Goal: Task Accomplishment & Management: Manage account settings

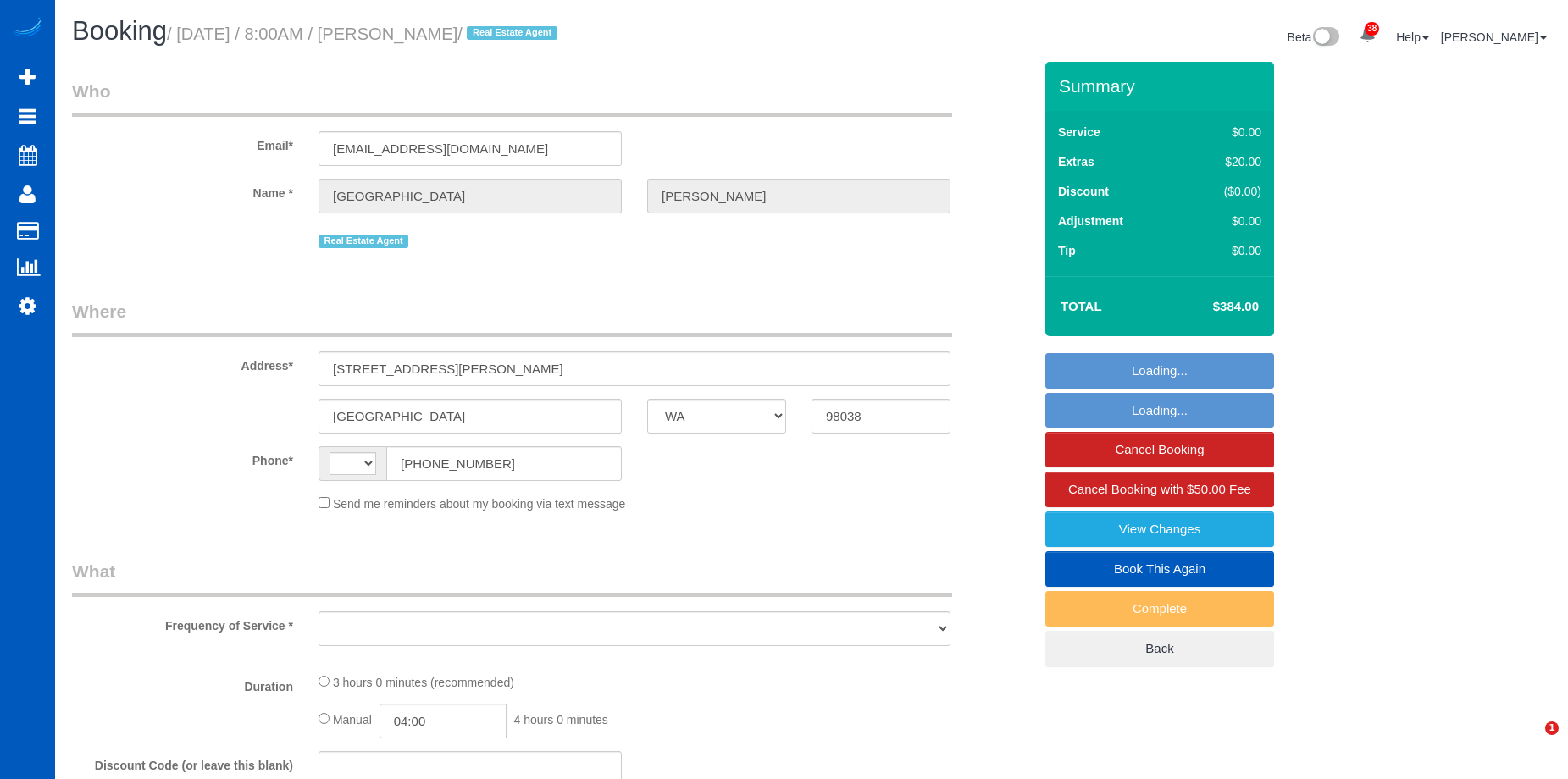
select select "WA"
select select "string:fspay-2cc8417b-59ec-4ed3-ad8c-0c2d74ced964"
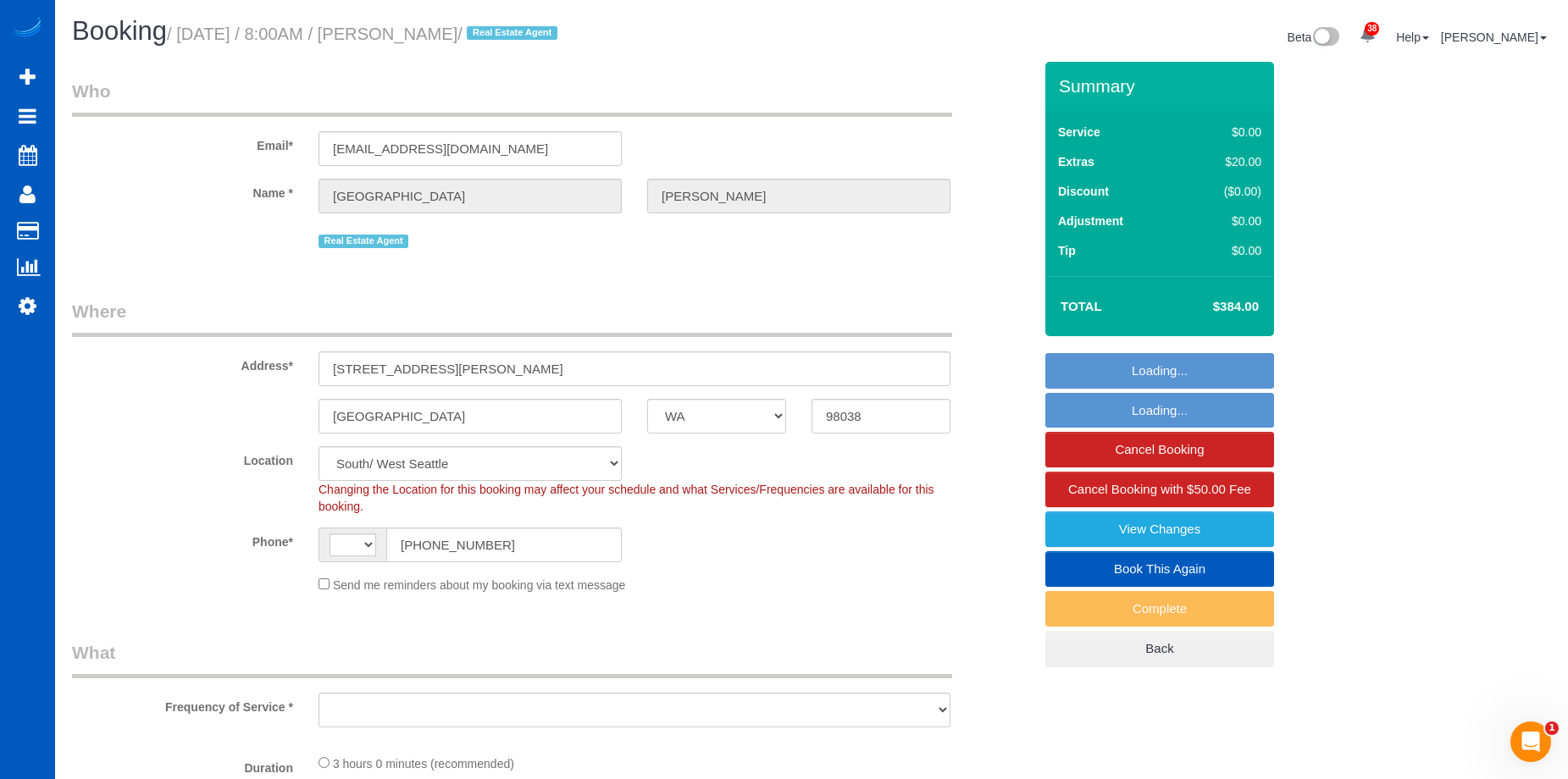
select select "string:[GEOGRAPHIC_DATA]"
select select "spot1"
select select "object:978"
select select "number:10"
select select "object:1118"
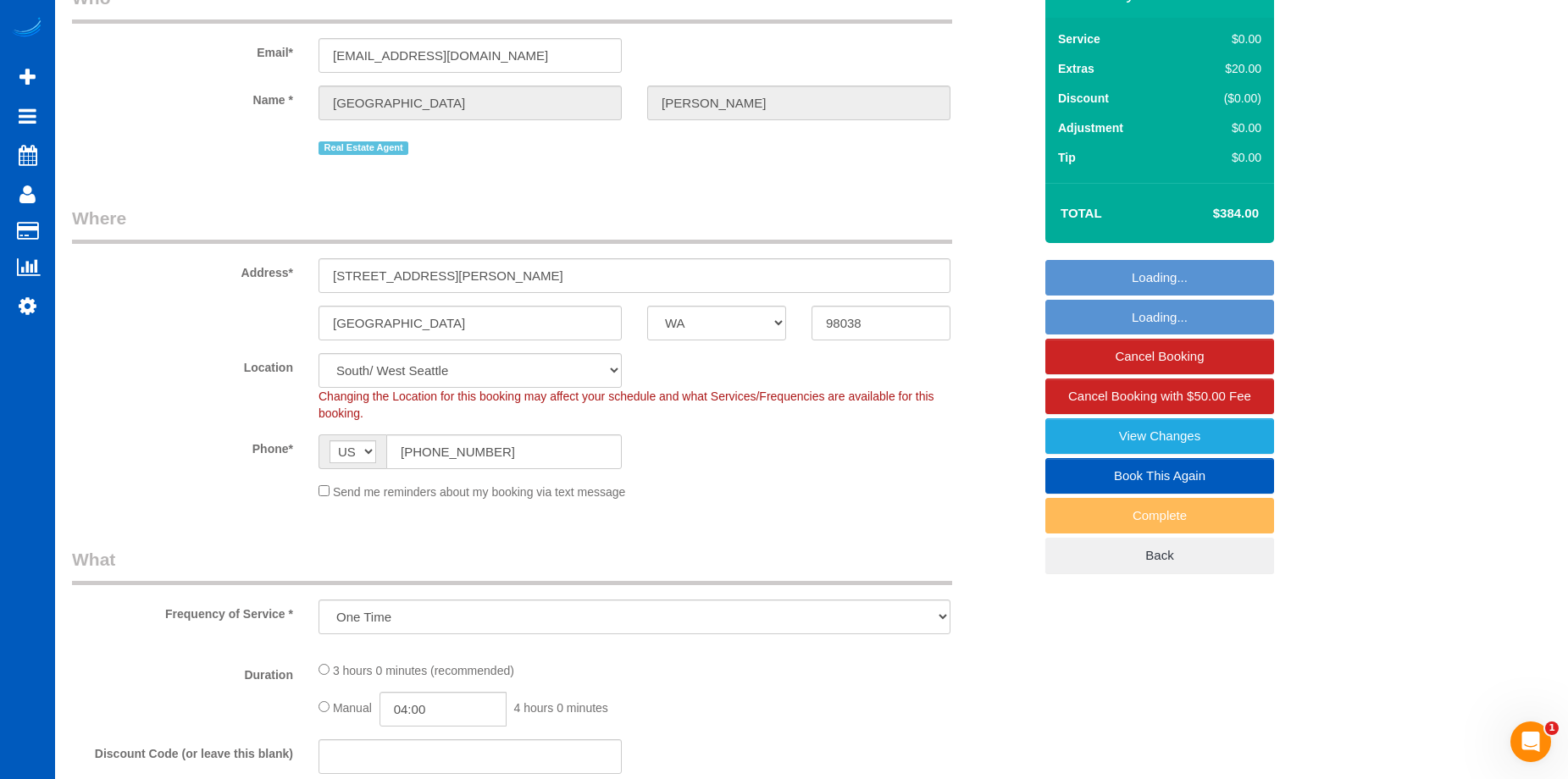
select select "199"
select select "2"
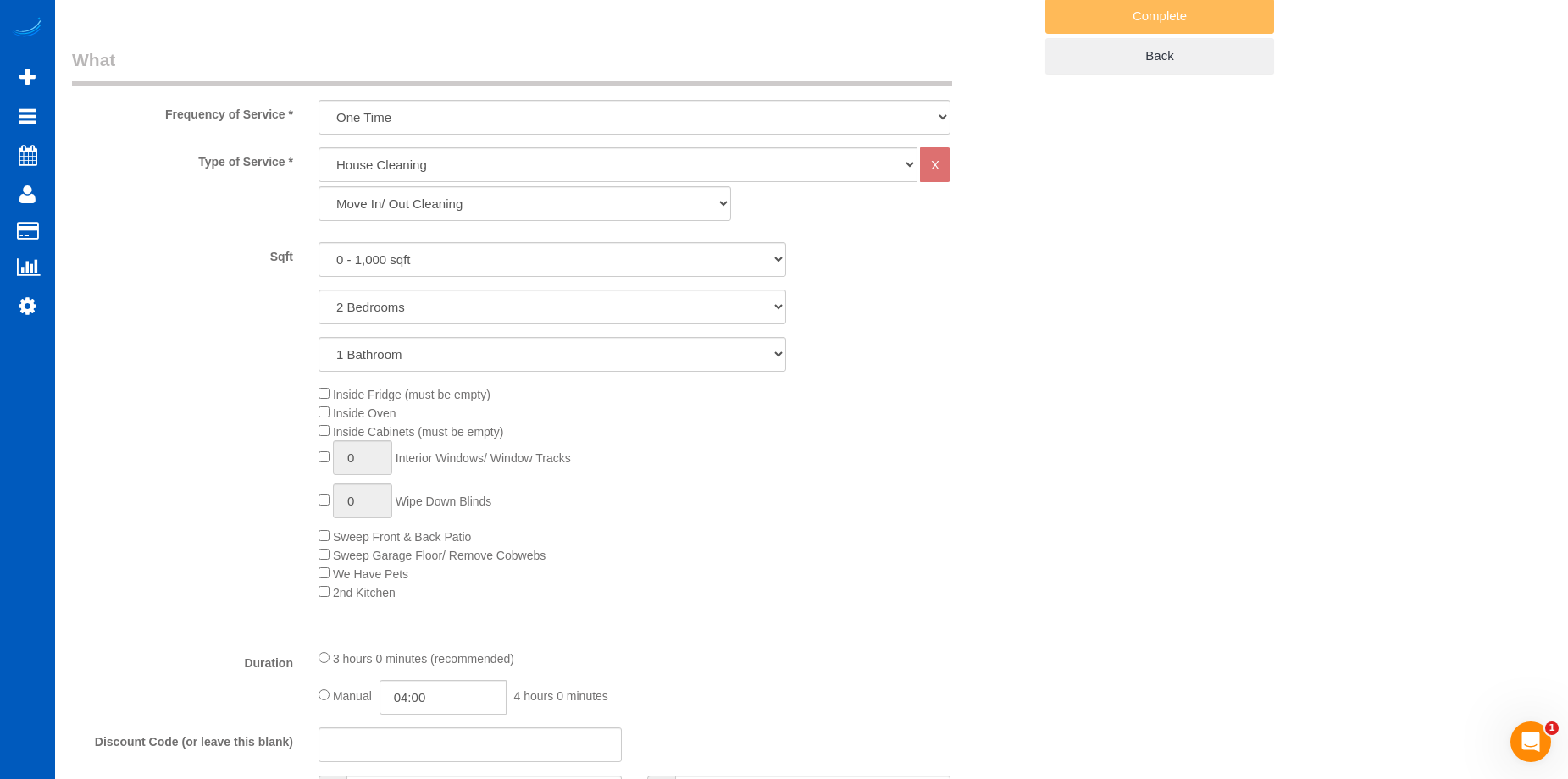
select select "2"
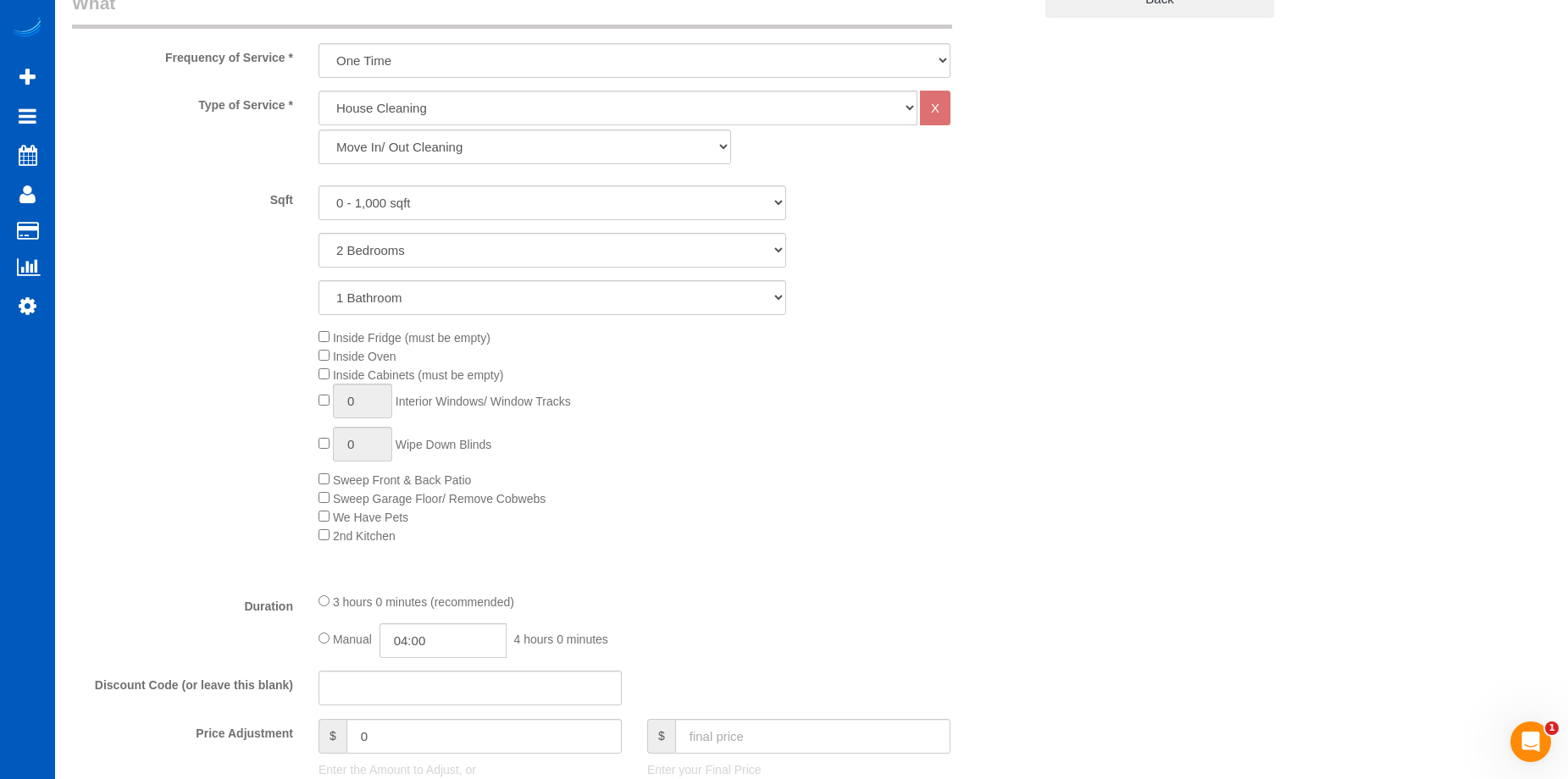
scroll to position [677, 0]
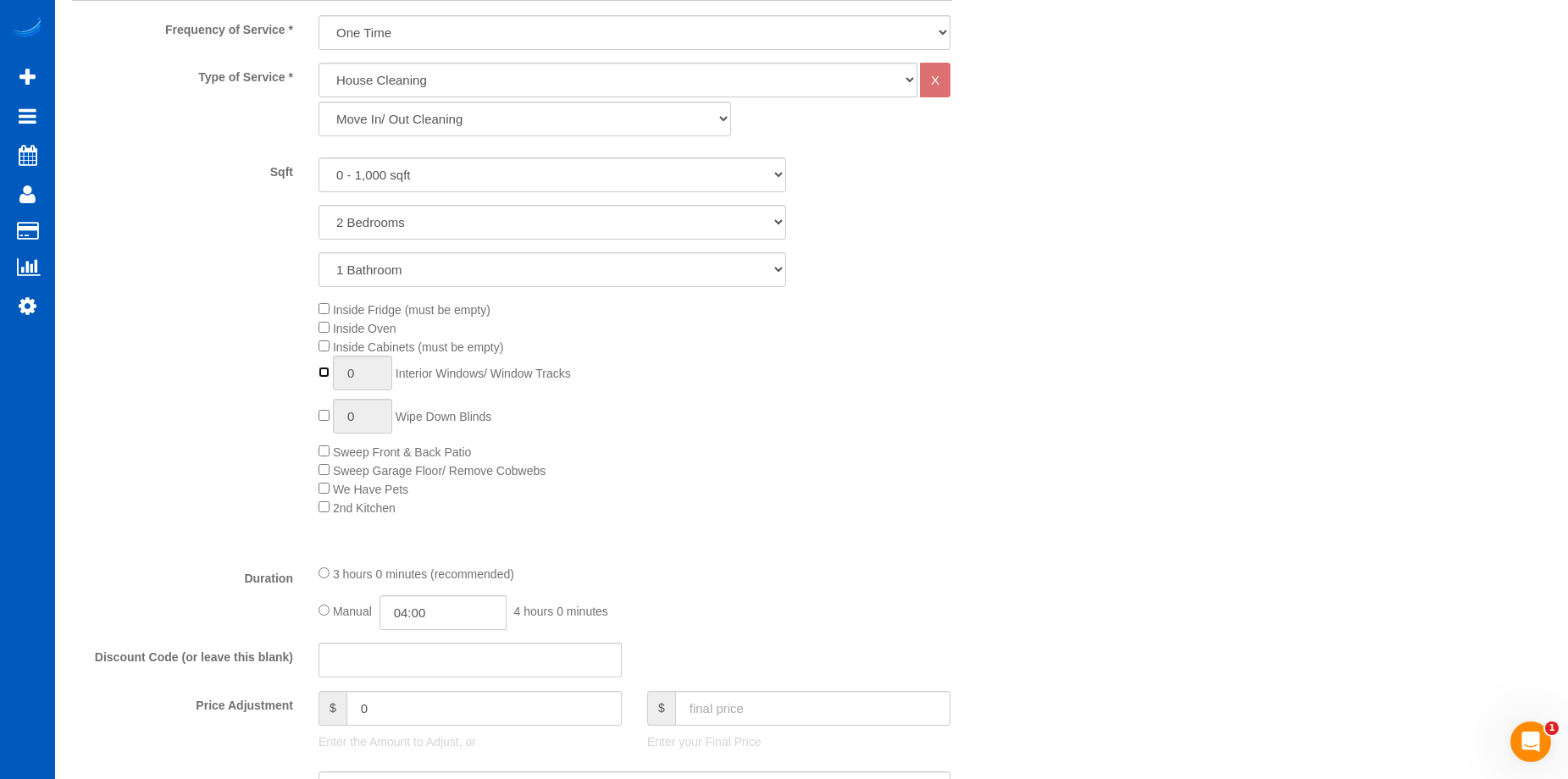
type input "1"
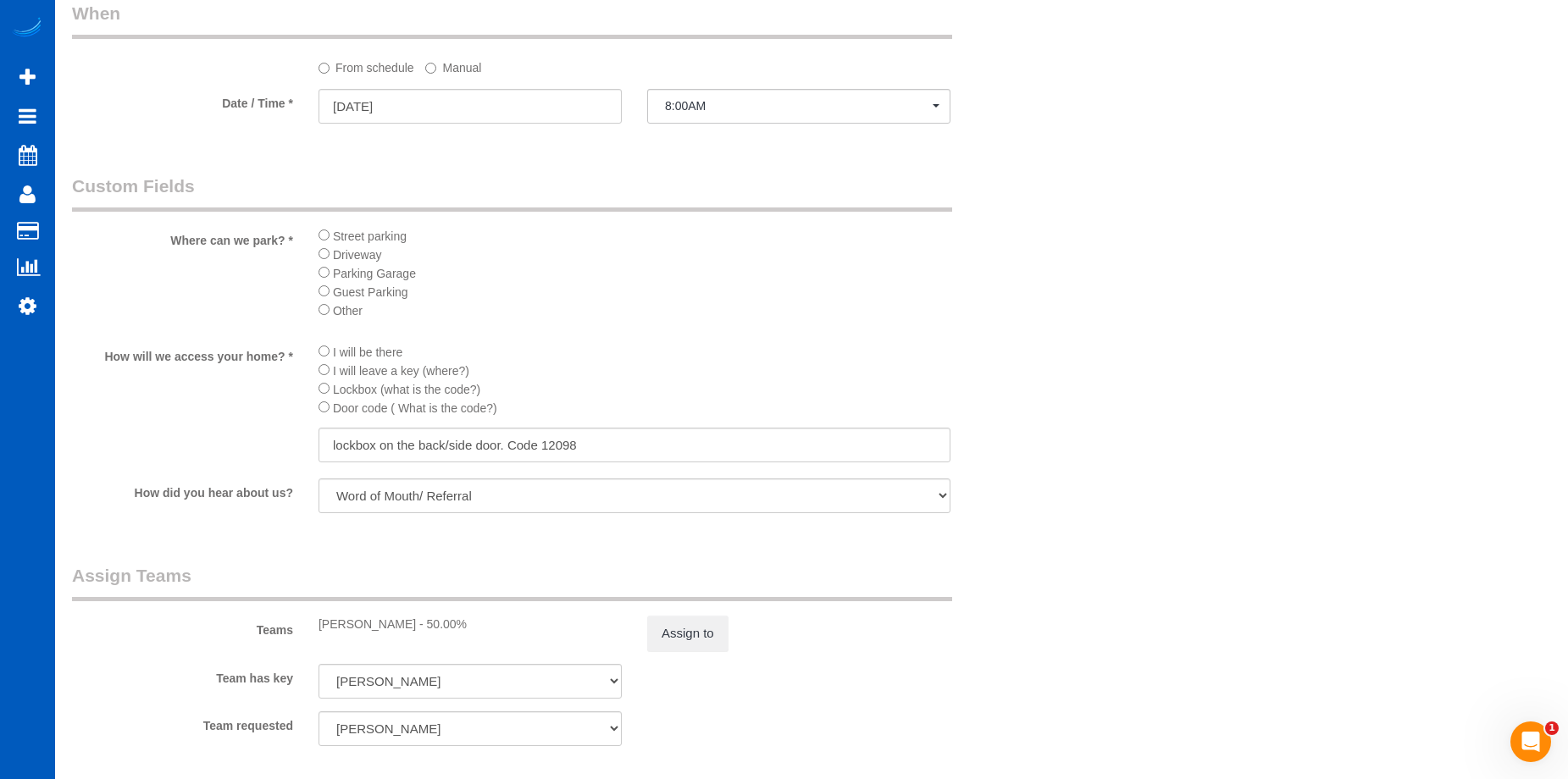
scroll to position [2033, 0]
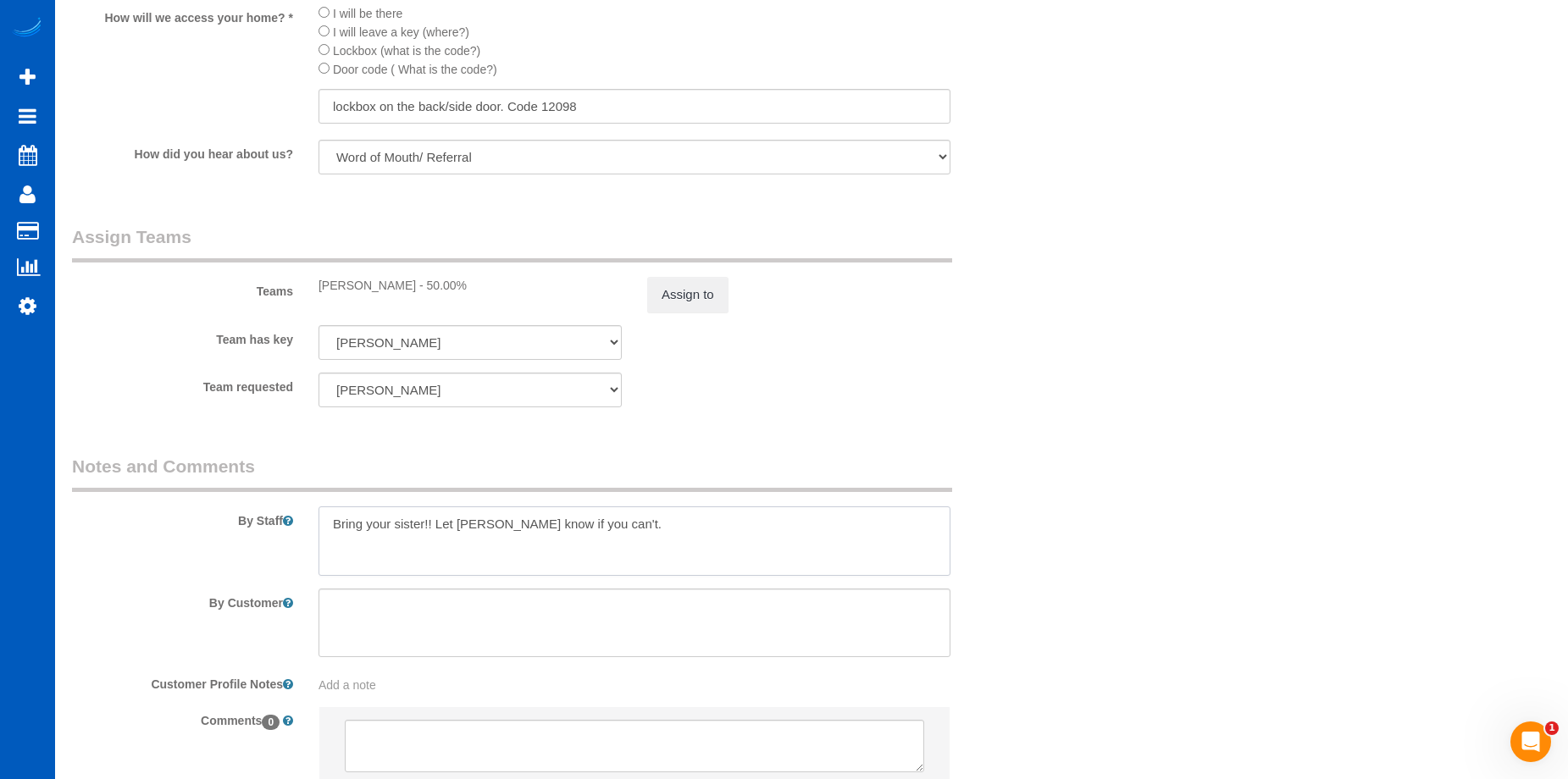
click at [611, 516] on textarea at bounding box center [634, 541] width 632 height 69
drag, startPoint x: 426, startPoint y: 523, endPoint x: 818, endPoint y: 515, distance: 392.1
click at [818, 515] on textarea at bounding box center [634, 541] width 632 height 69
click at [515, 525] on textarea at bounding box center [634, 541] width 632 height 69
click at [430, 517] on textarea at bounding box center [634, 541] width 632 height 69
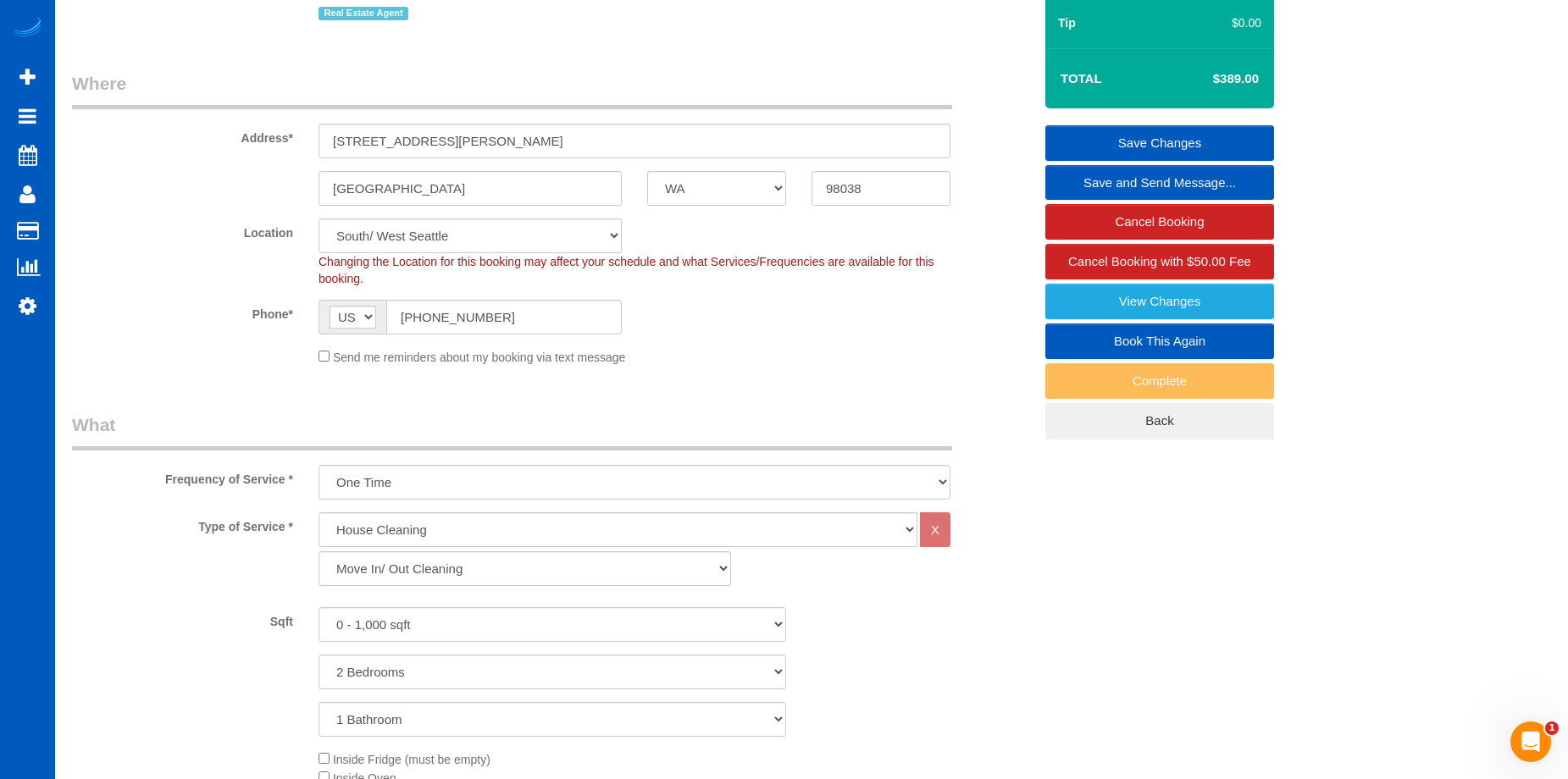
scroll to position [339, 0]
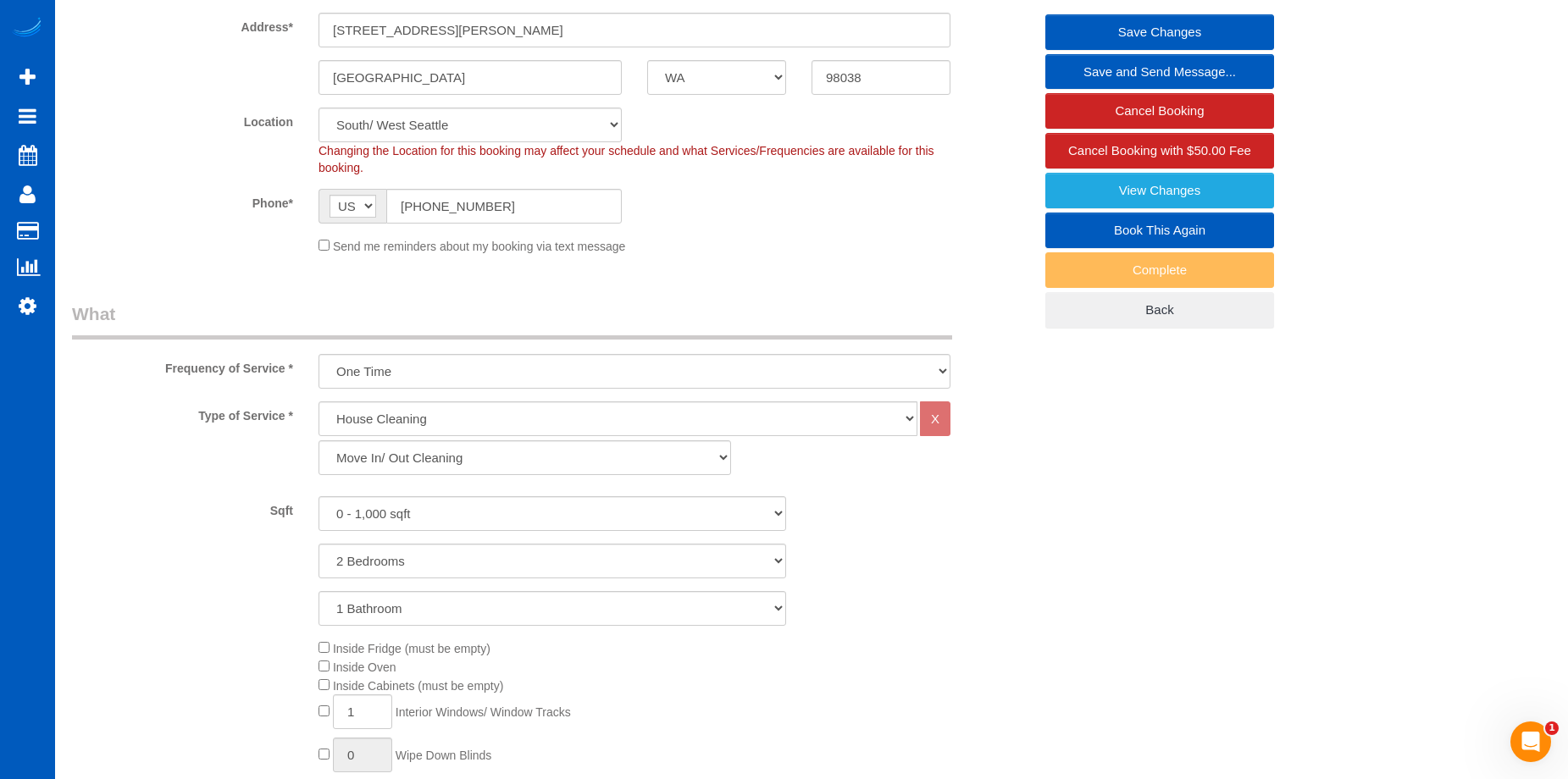
type textarea "Bring your sister! Let [PERSON_NAME] know if you can't. Also, let [PERSON_NAME]…"
type input "1"
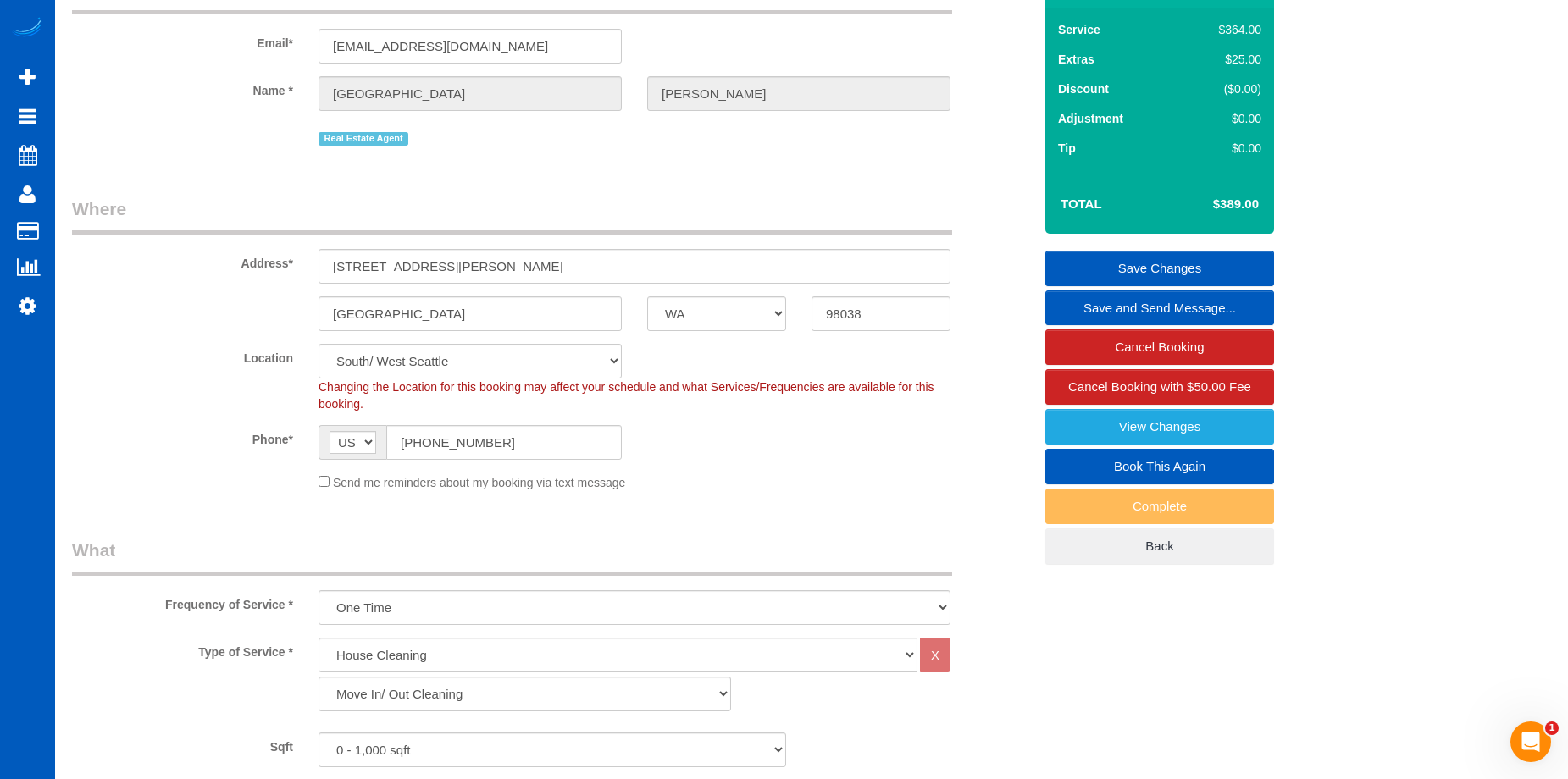
scroll to position [85, 0]
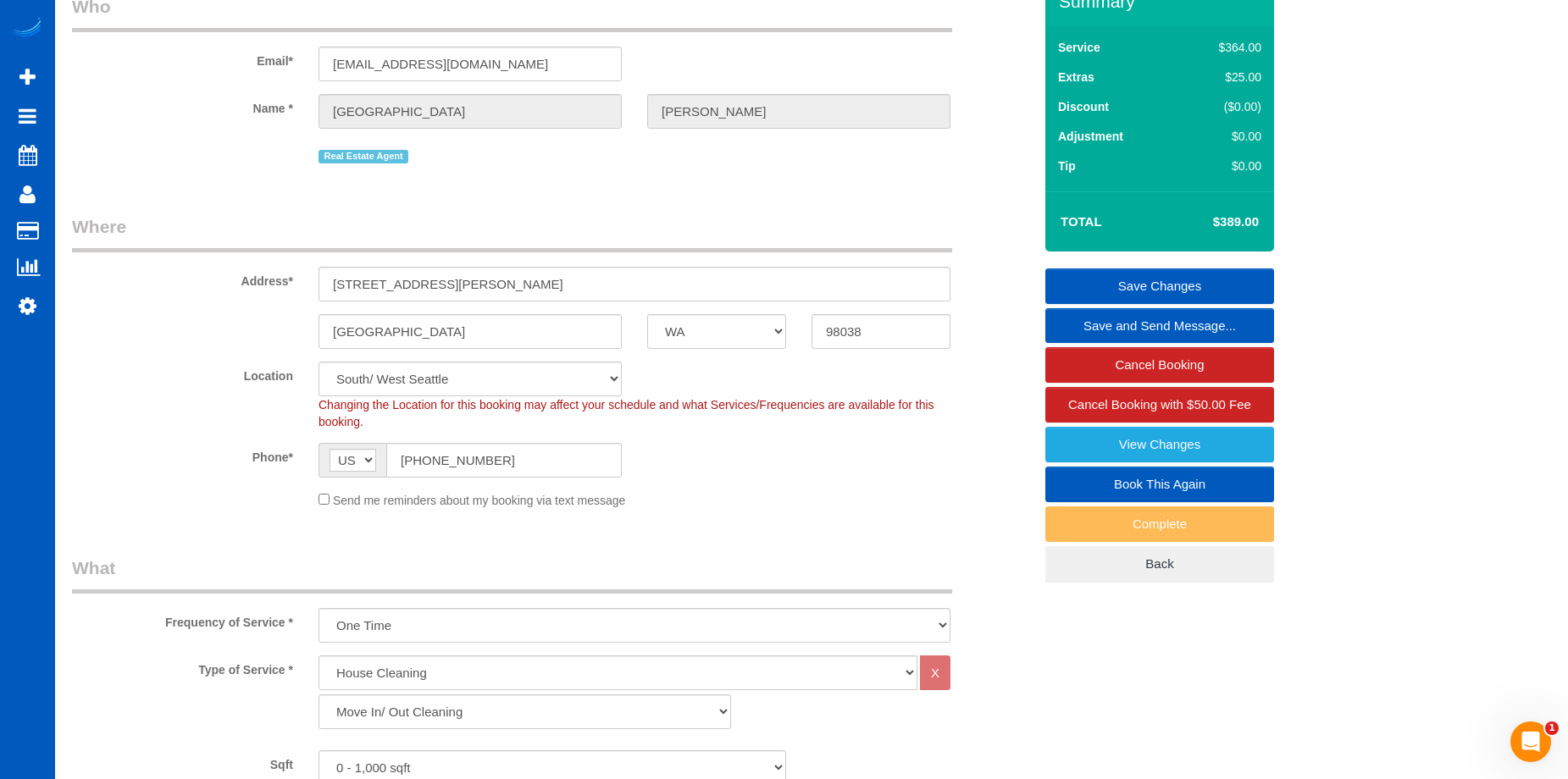
click at [1116, 275] on link "Save Changes" at bounding box center [1160, 287] width 228 height 36
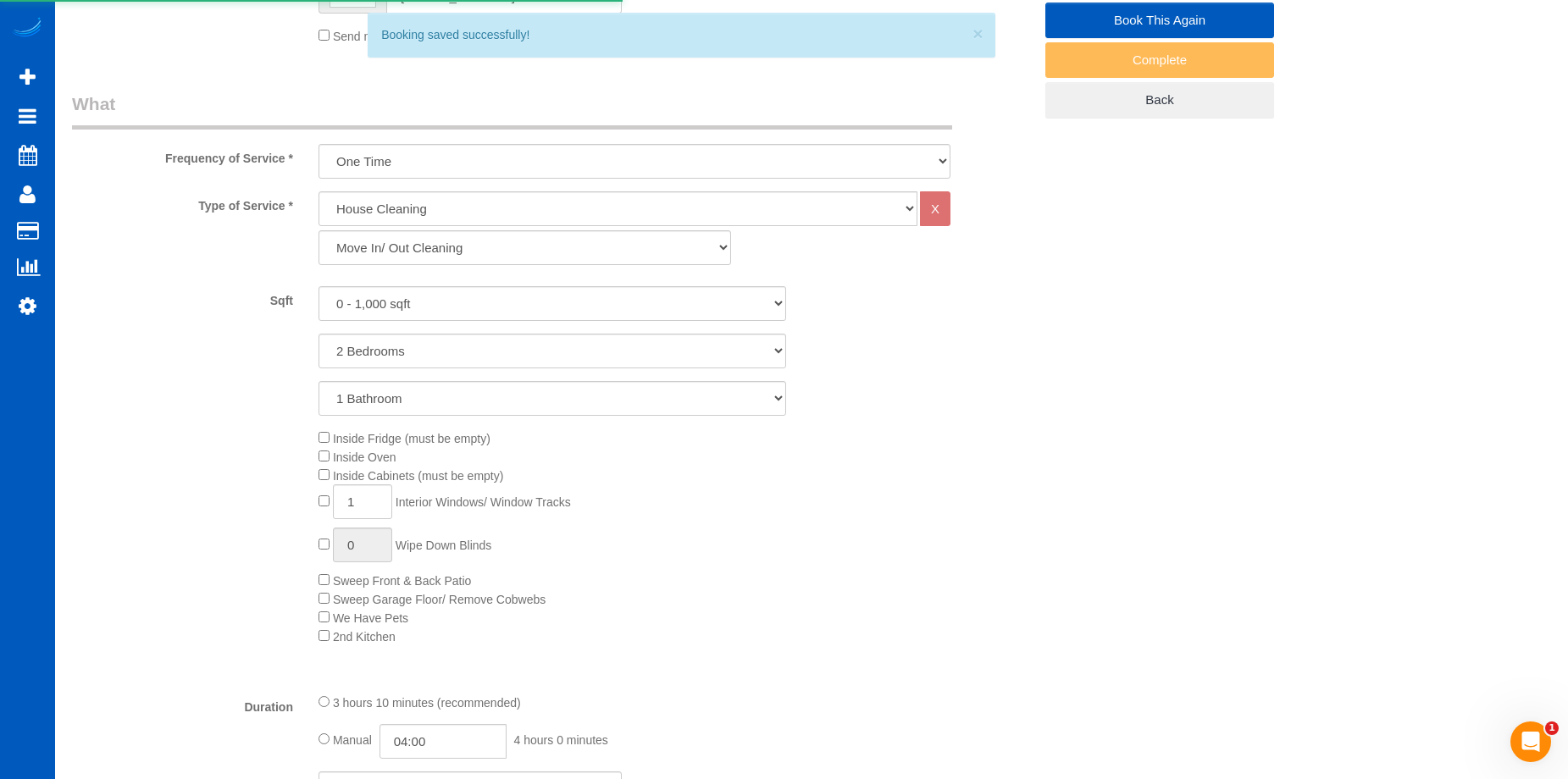
scroll to position [677, 0]
